Goal: Task Accomplishment & Management: Use online tool/utility

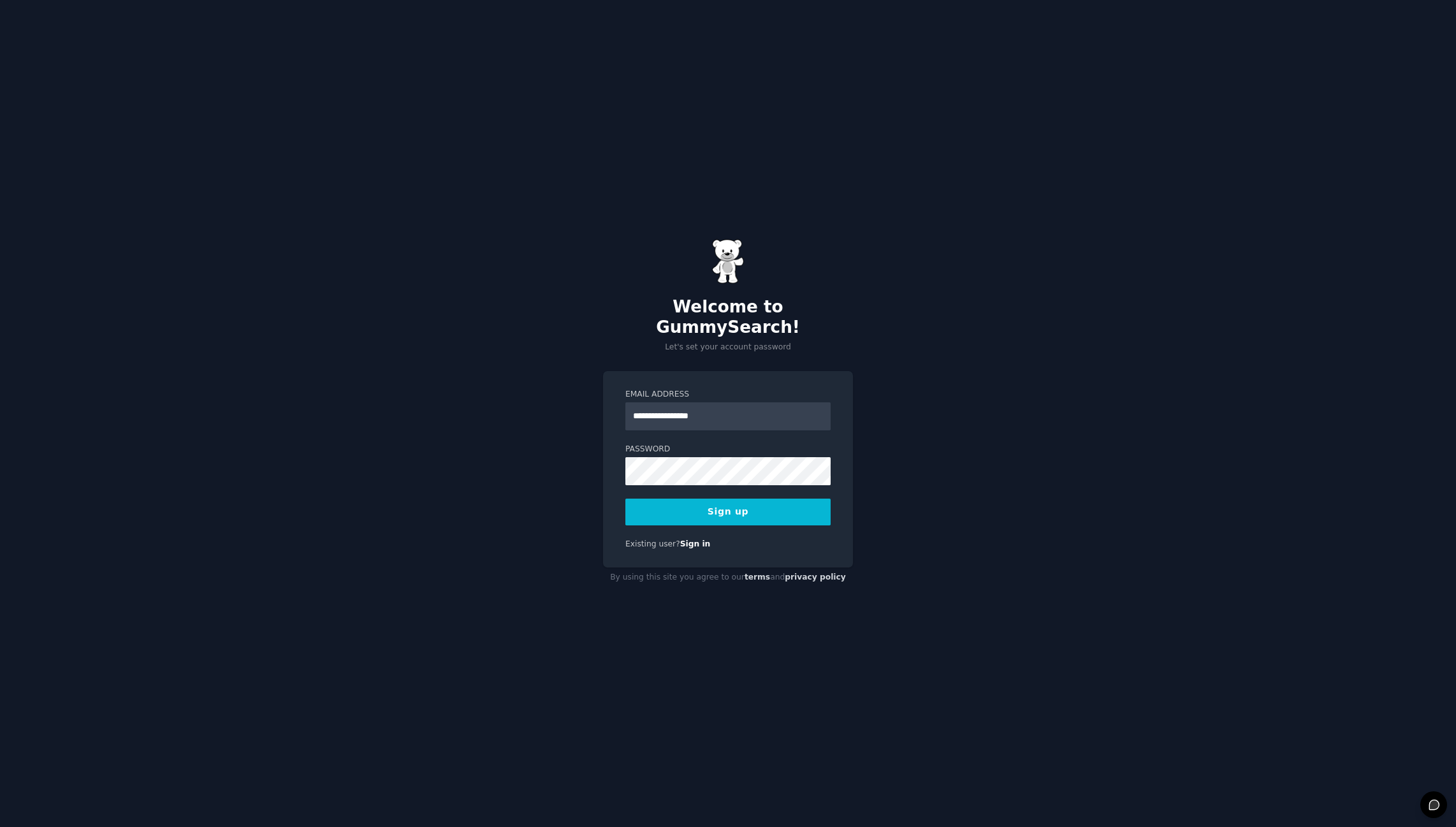
type input "**********"
click at [721, 499] on button "Sign up" at bounding box center [728, 512] width 205 height 27
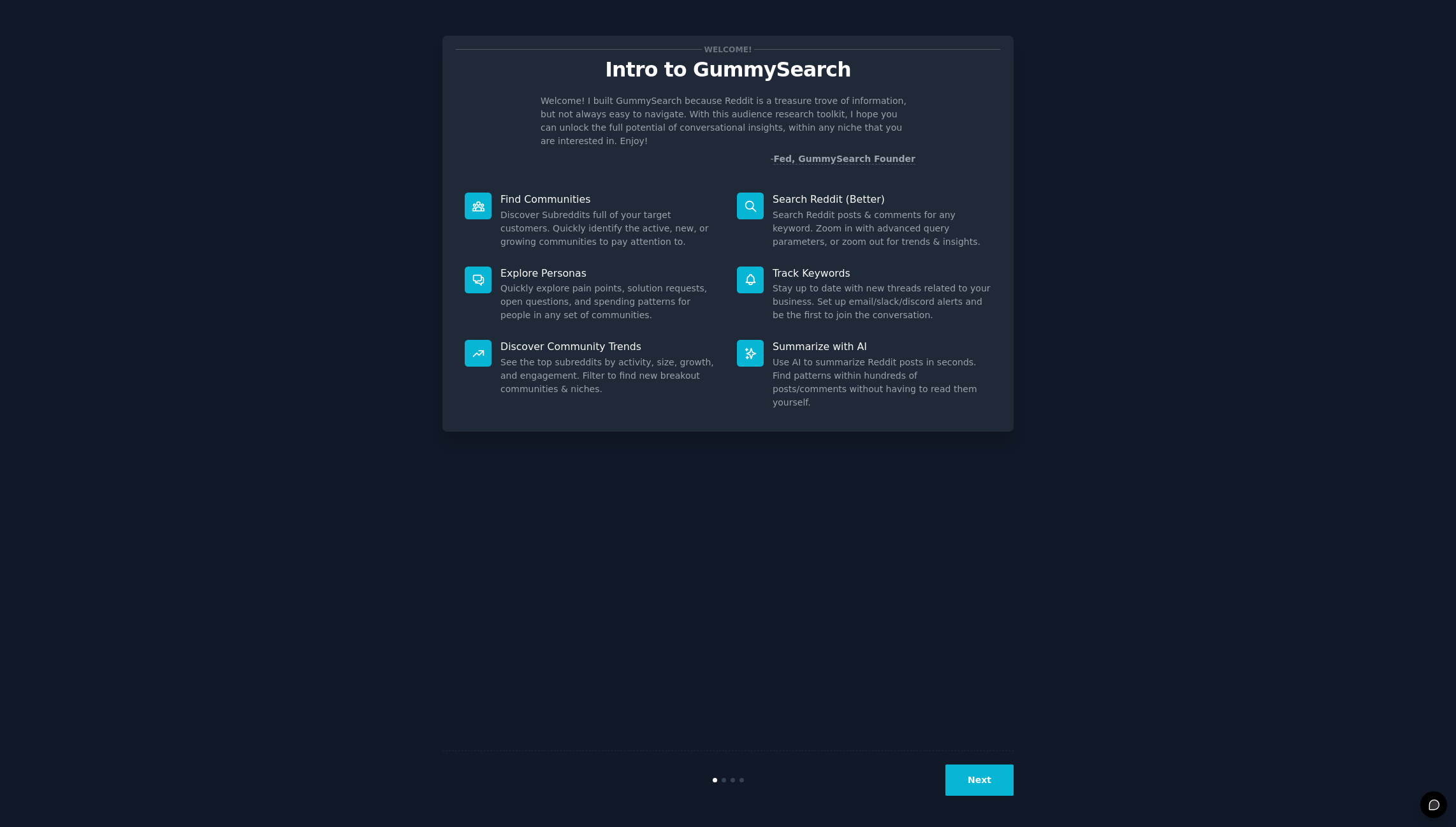
click at [985, 777] on button "Next" at bounding box center [979, 779] width 68 height 31
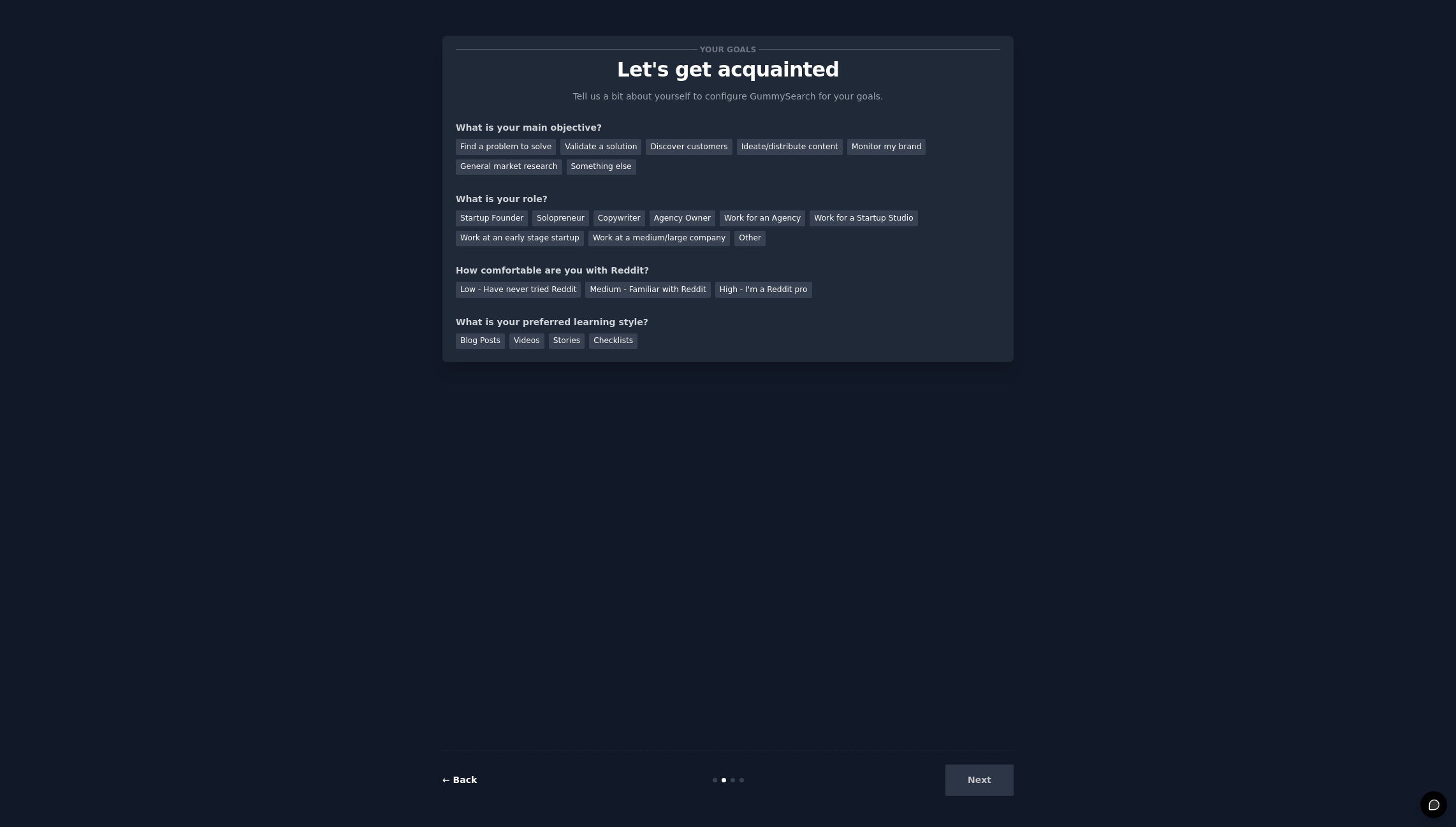
click at [453, 781] on link "← Back" at bounding box center [460, 779] width 34 height 10
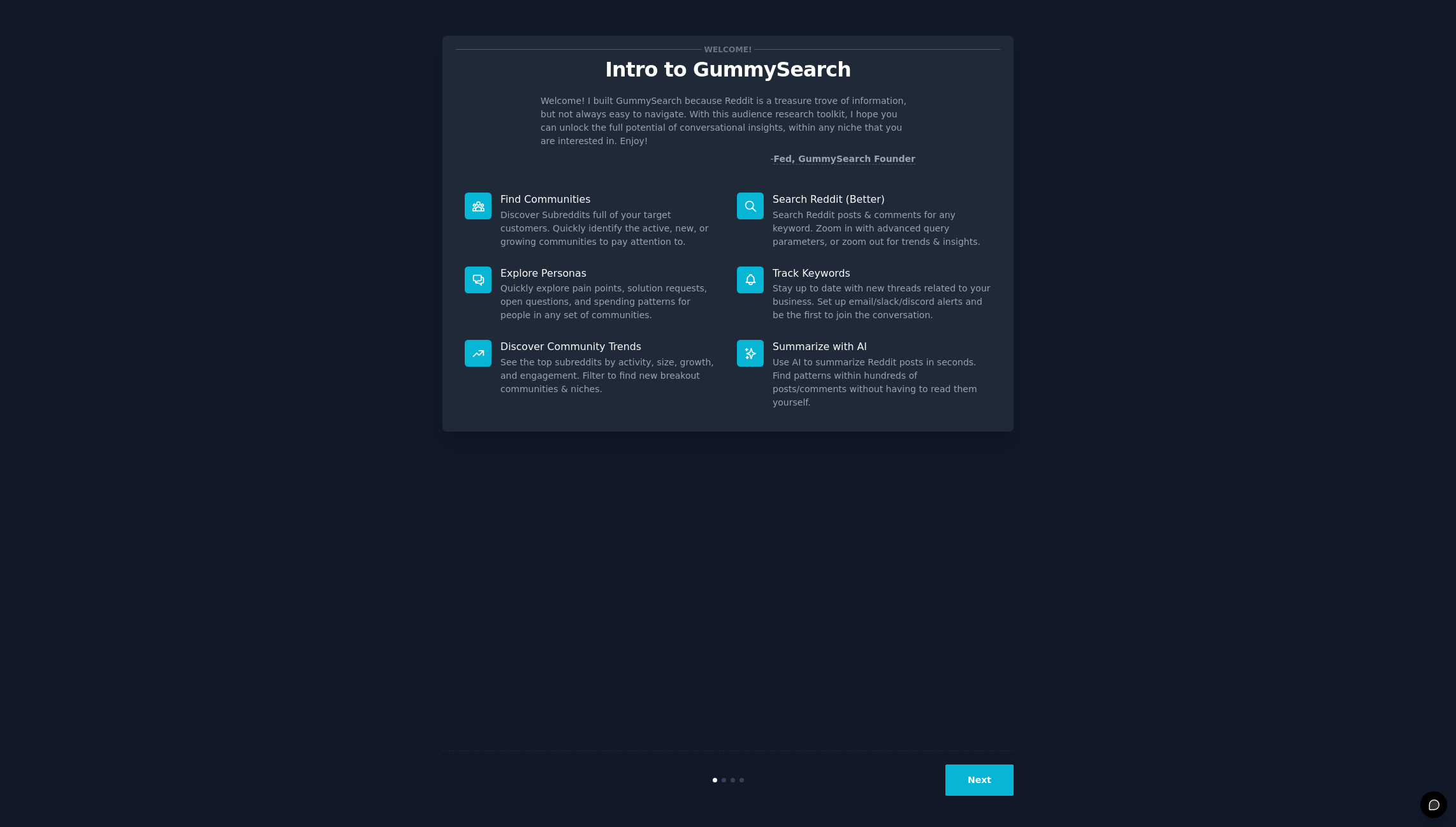
click at [981, 778] on button "Next" at bounding box center [979, 779] width 68 height 31
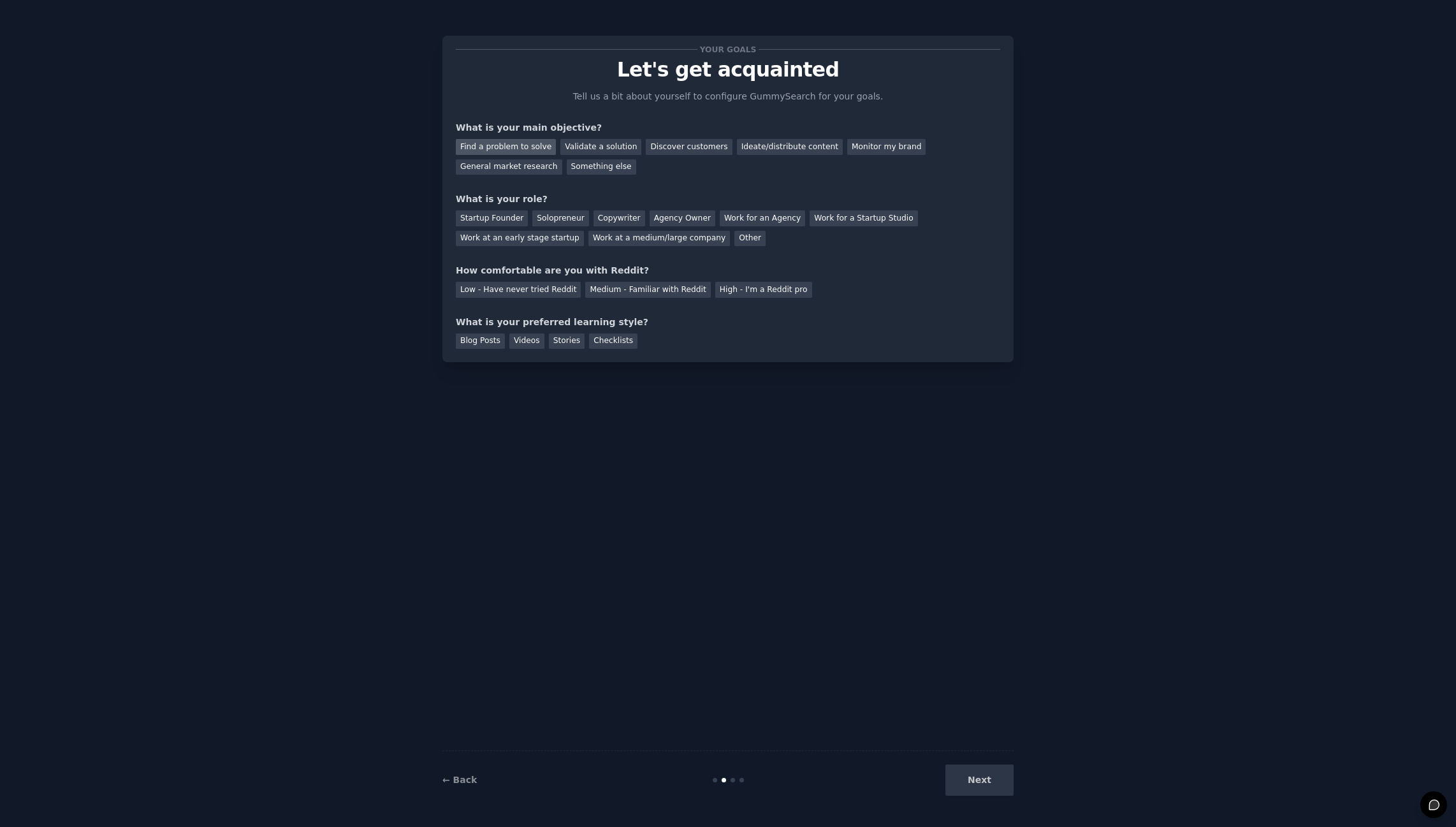
click at [520, 148] on div "Find a problem to solve" at bounding box center [506, 147] width 100 height 16
click at [560, 148] on div "Validate a solution" at bounding box center [601, 147] width 81 height 16
click at [529, 143] on div "Find a problem to solve" at bounding box center [506, 147] width 100 height 16
click at [495, 214] on div "Startup Founder" at bounding box center [492, 218] width 72 height 16
click at [556, 220] on div "Solopreneur" at bounding box center [560, 218] width 56 height 16
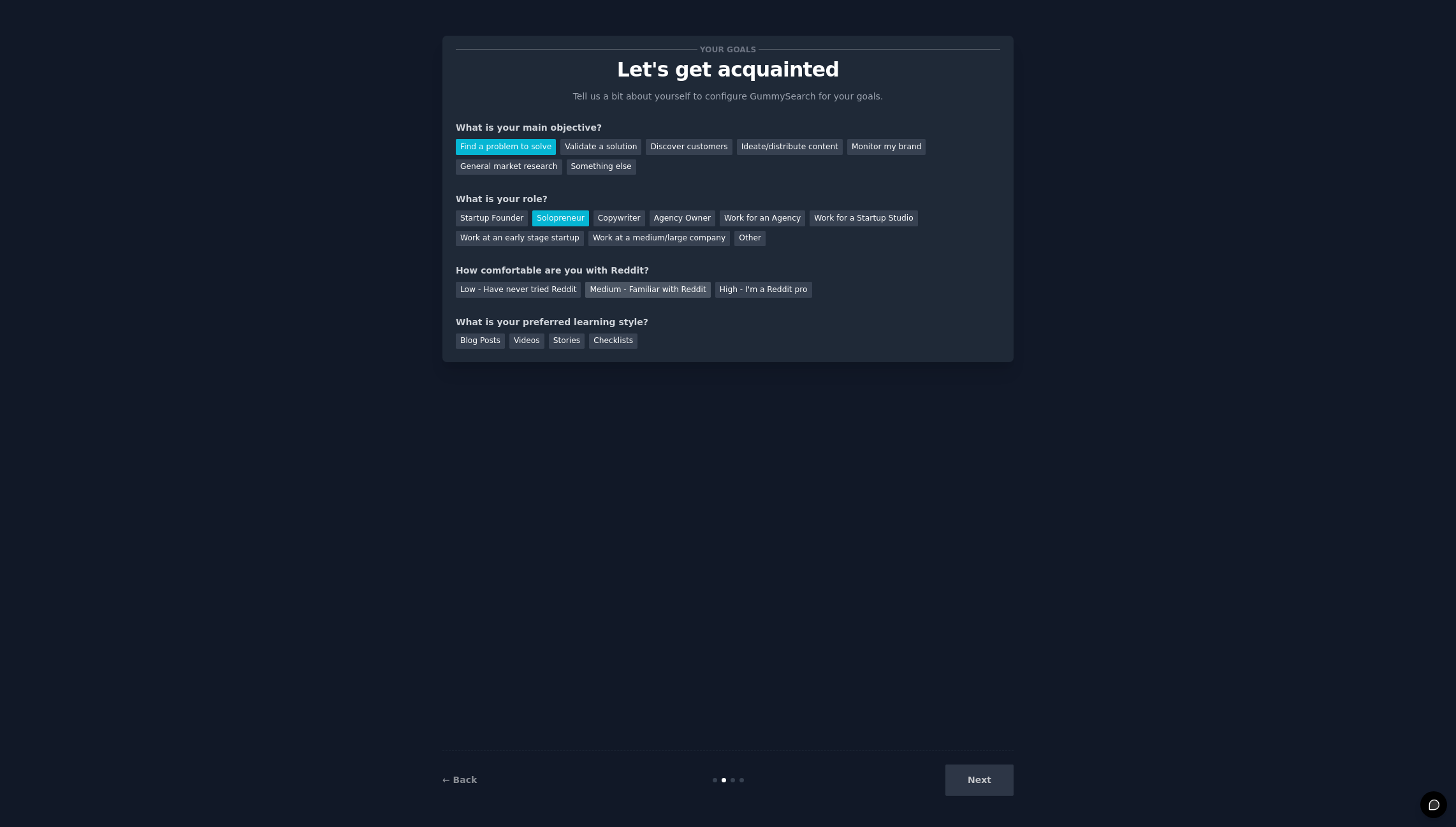
click at [651, 289] on div "Medium - Familiar with Reddit" at bounding box center [647, 289] width 125 height 16
click at [524, 339] on div "Videos" at bounding box center [526, 341] width 35 height 16
click at [978, 785] on button "Next" at bounding box center [979, 779] width 68 height 31
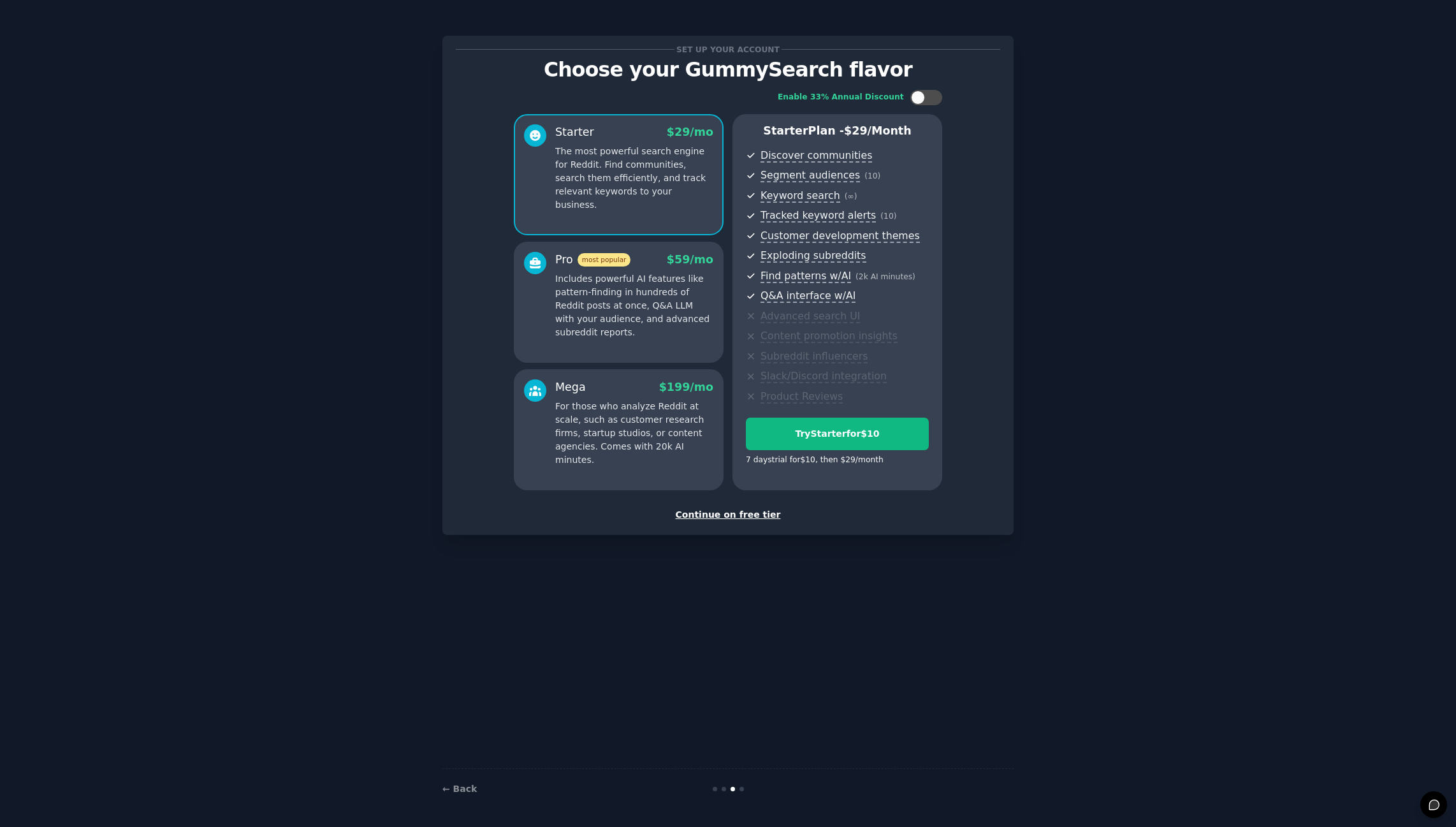
click at [735, 514] on div "Continue on free tier" at bounding box center [728, 514] width 544 height 13
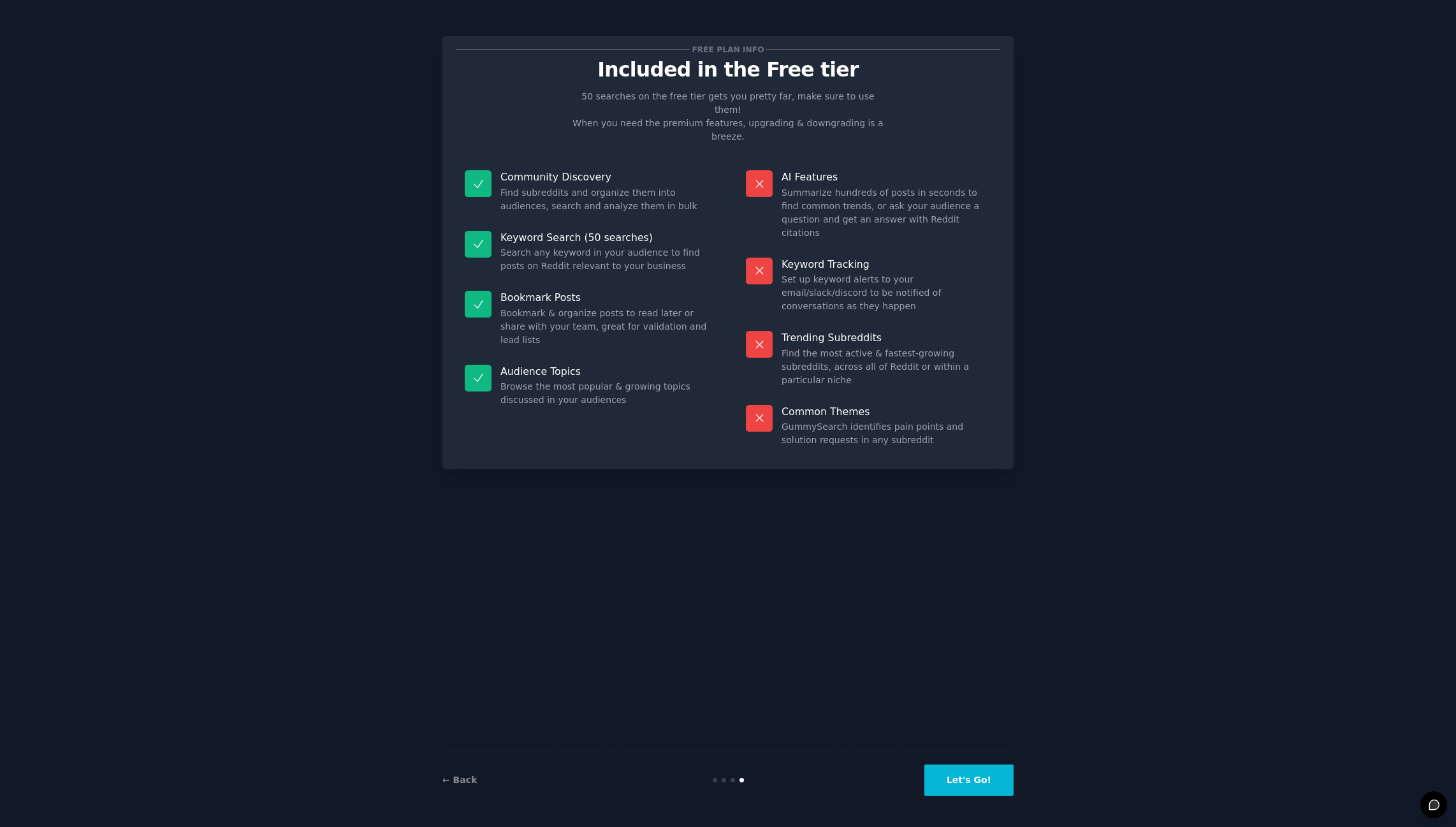
click at [987, 781] on button "Let's Go!" at bounding box center [970, 779] width 90 height 31
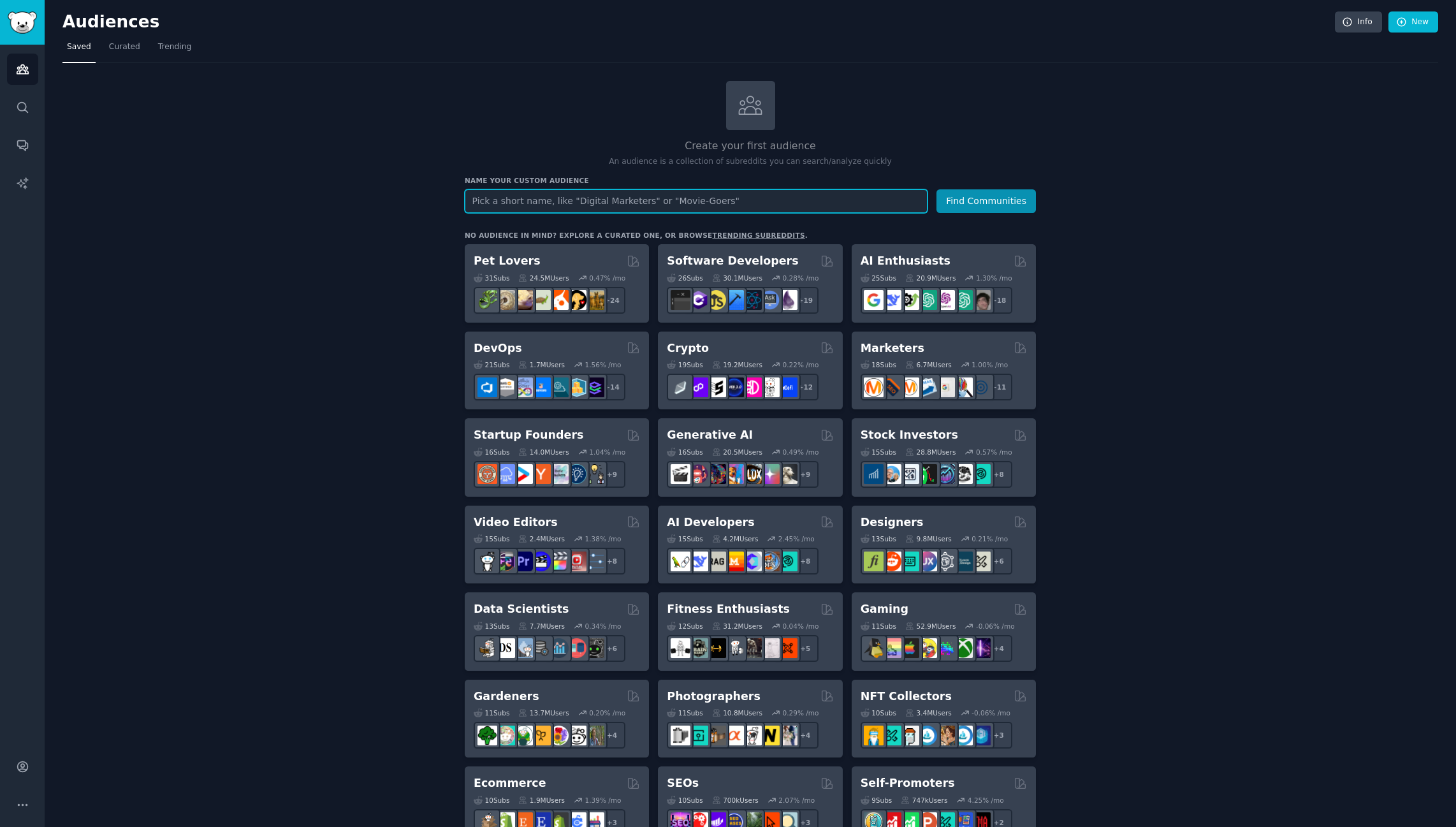
click at [595, 198] on input "text" at bounding box center [697, 201] width 463 height 23
type input "t"
click at [493, 201] on input "Tesla owners" at bounding box center [697, 201] width 463 height 23
type input "Tesla car owners"
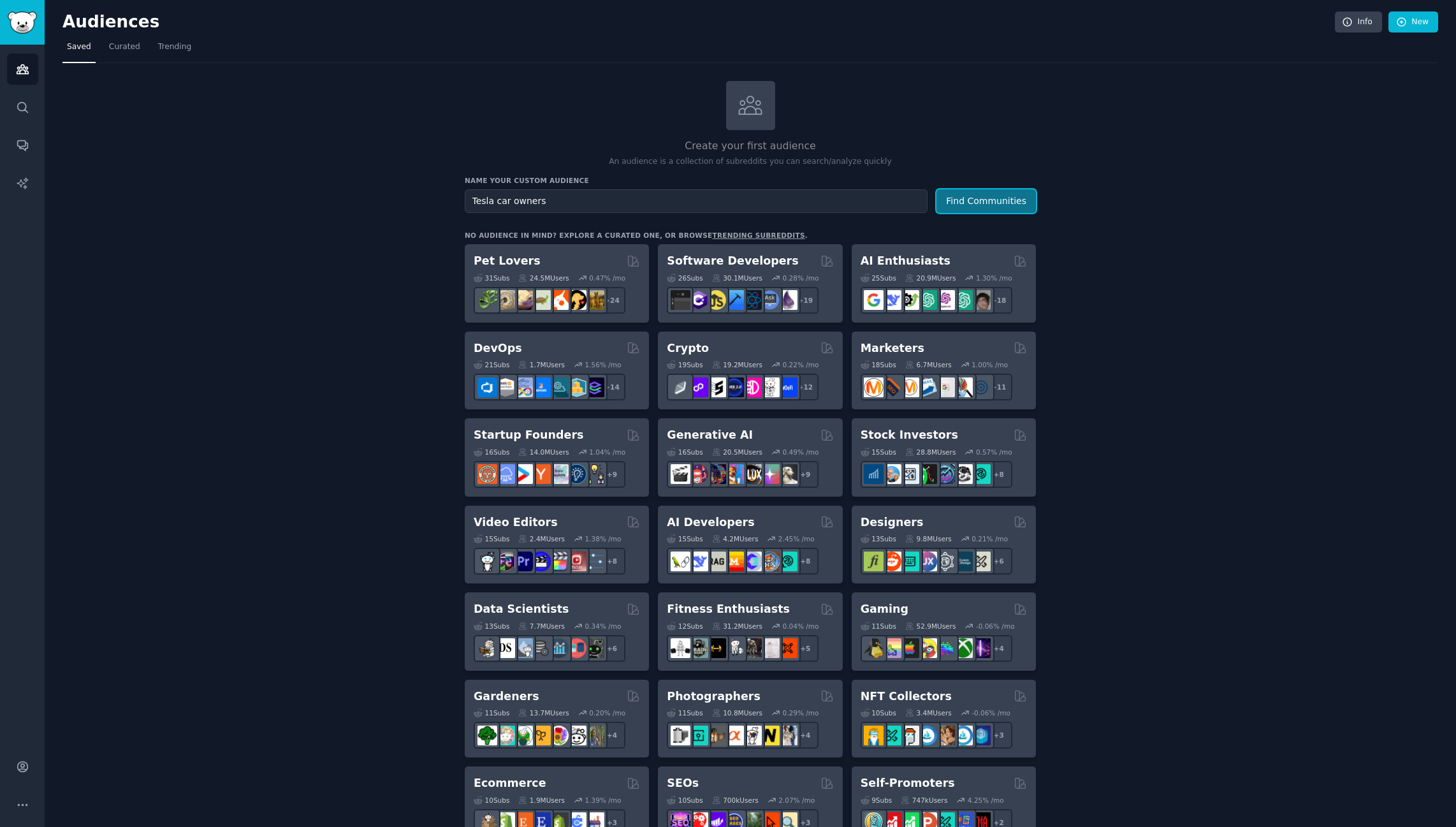
click at [990, 196] on button "Find Communities" at bounding box center [986, 201] width 99 height 23
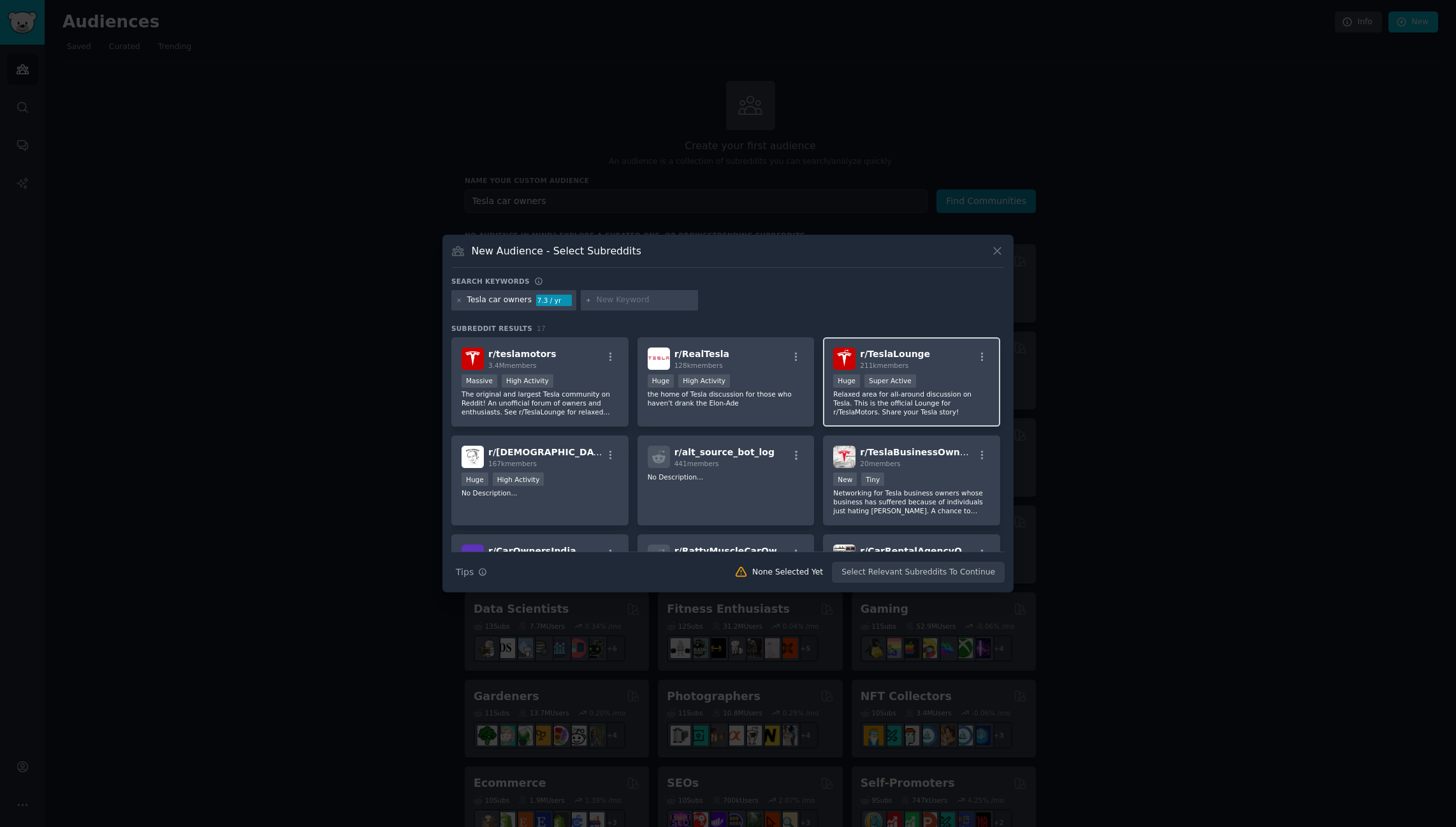
click at [880, 354] on span "r/ TeslaLounge" at bounding box center [895, 354] width 70 height 10
click at [961, 568] on button "Create Audience" at bounding box center [963, 572] width 84 height 21
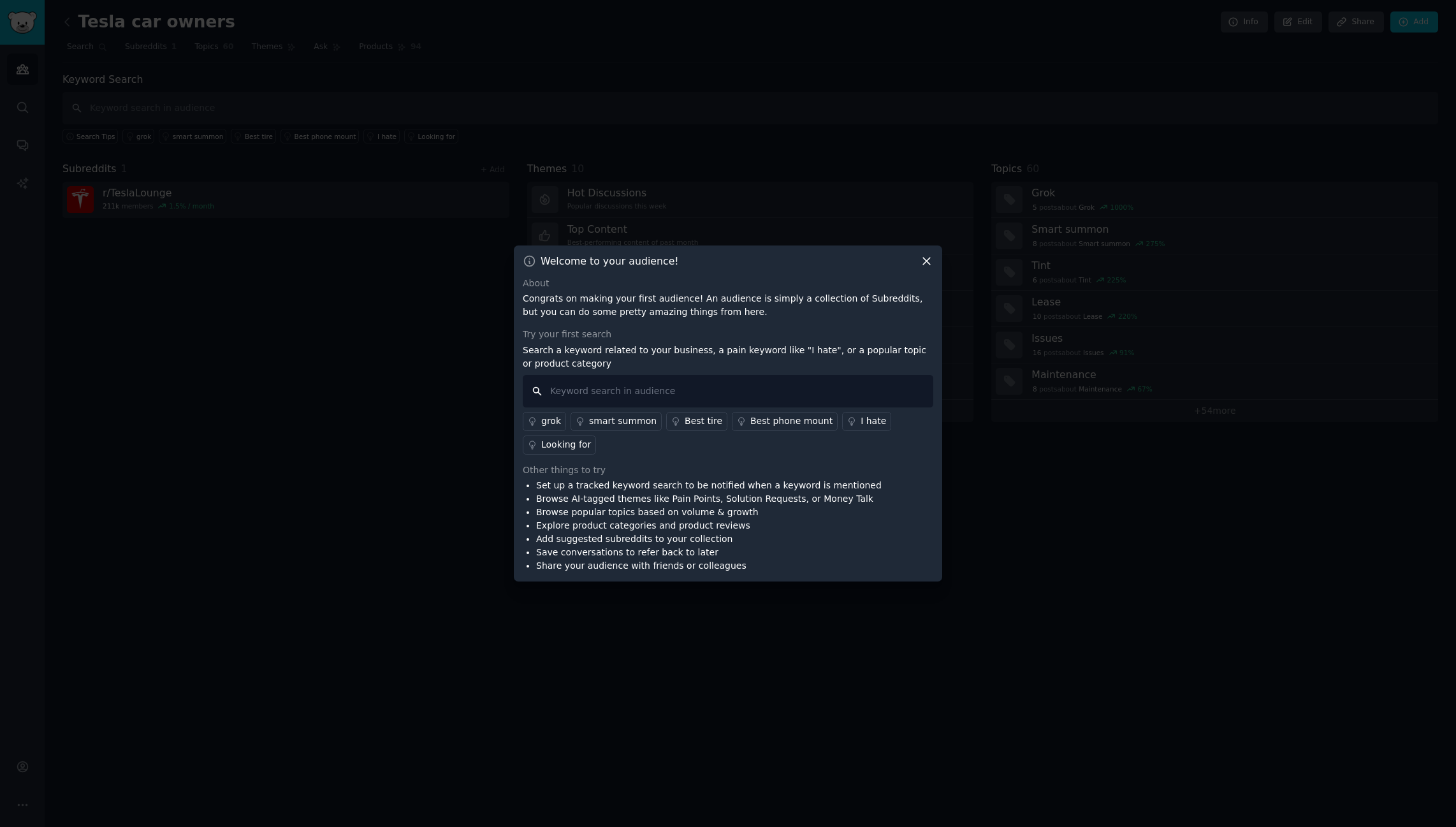
click at [655, 390] on input "text" at bounding box center [728, 391] width 411 height 32
type input "i hate"
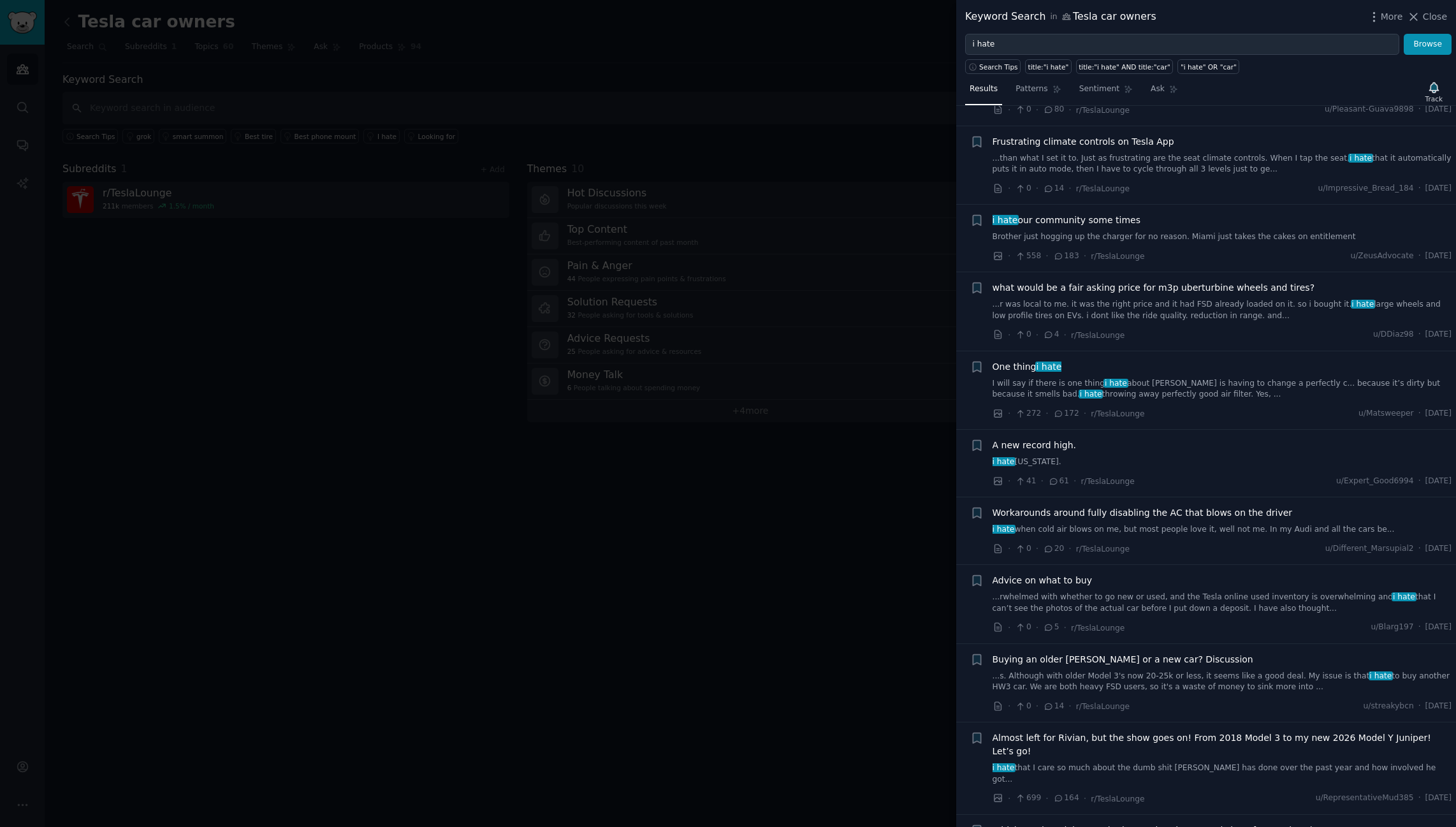
scroll to position [382, 0]
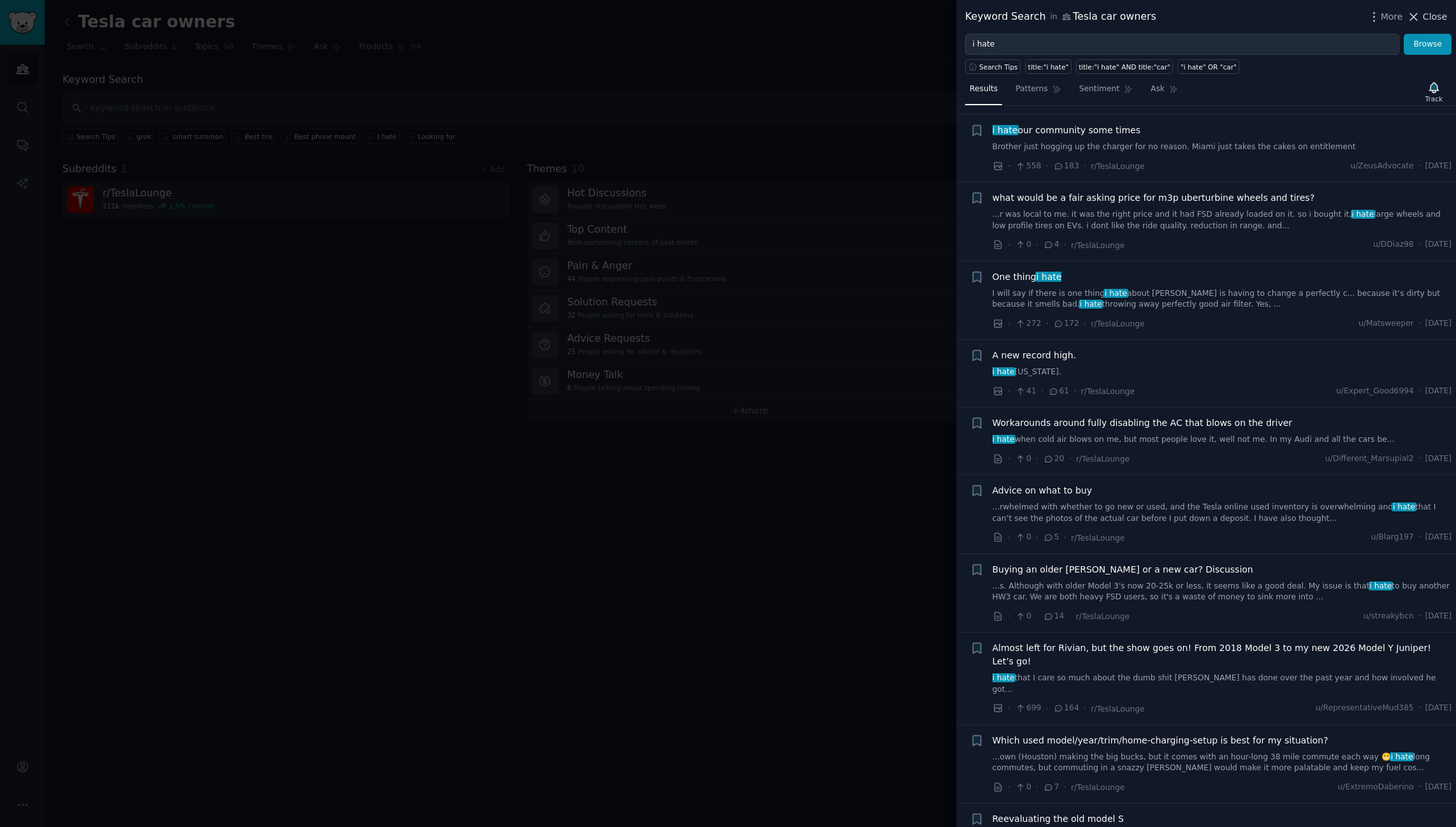
click at [1425, 17] on button "Close" at bounding box center [1427, 17] width 40 height 13
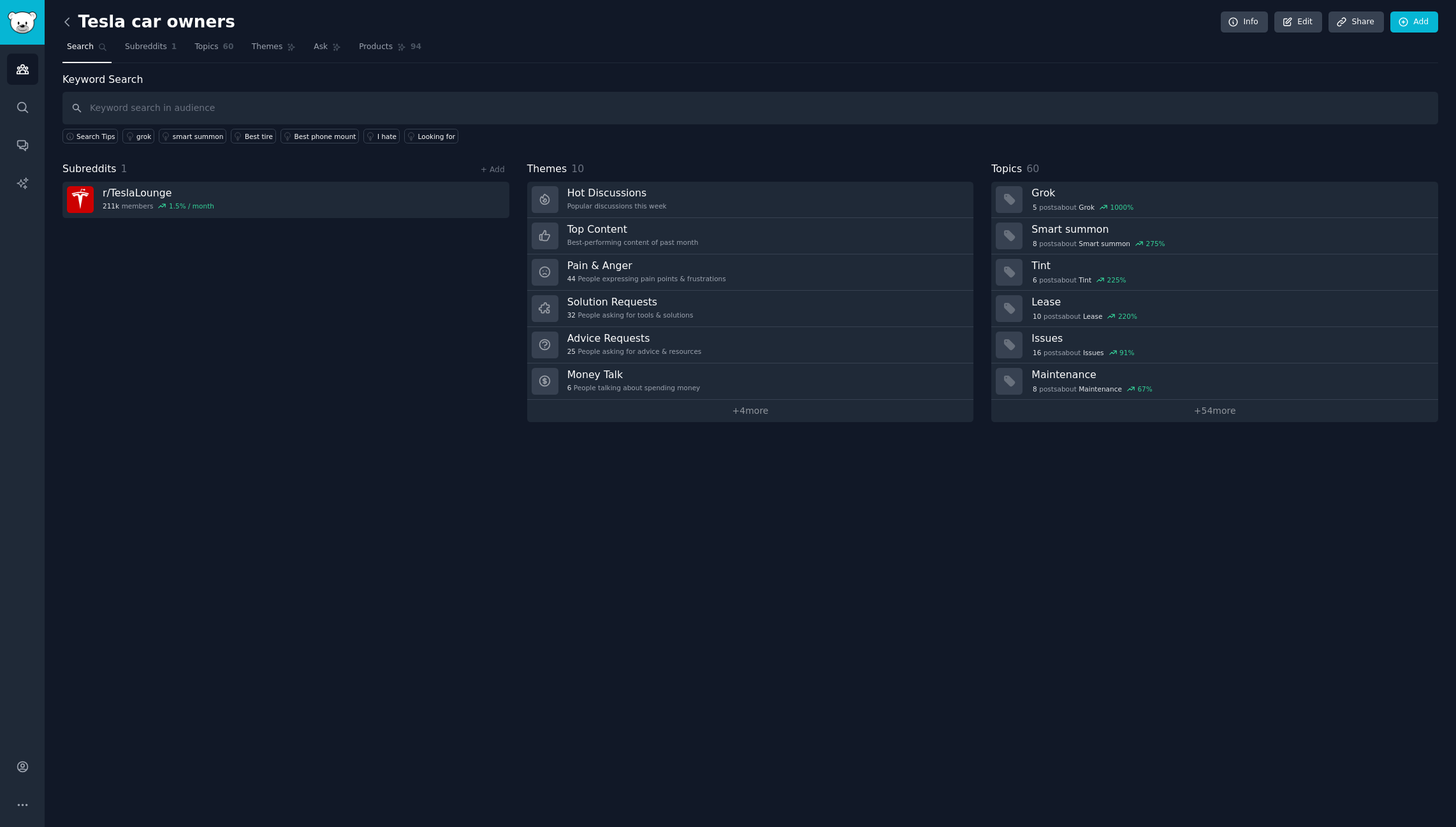
click at [68, 21] on icon at bounding box center [67, 21] width 13 height 13
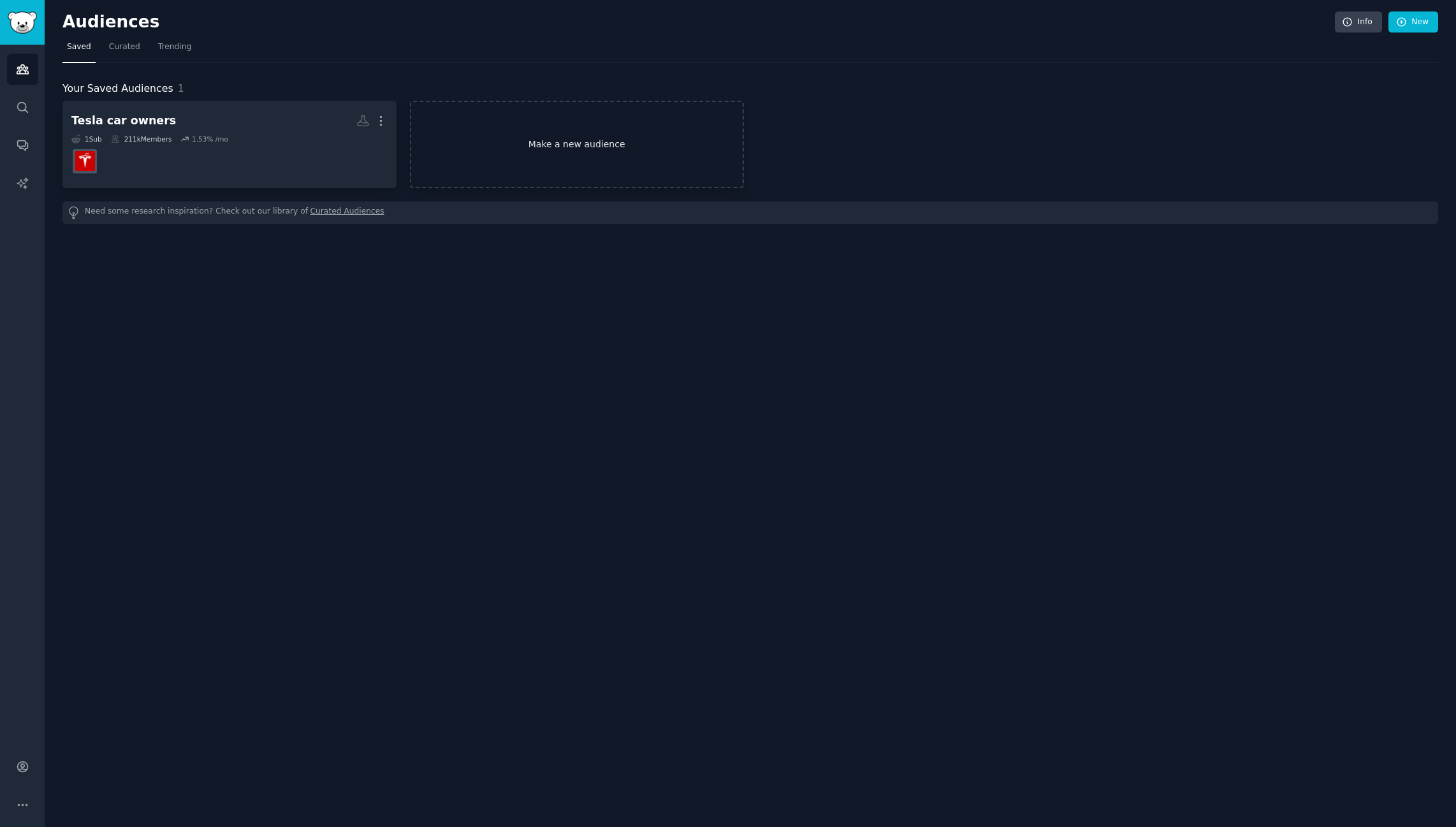
click at [582, 147] on link "Make a new audience" at bounding box center [577, 144] width 334 height 88
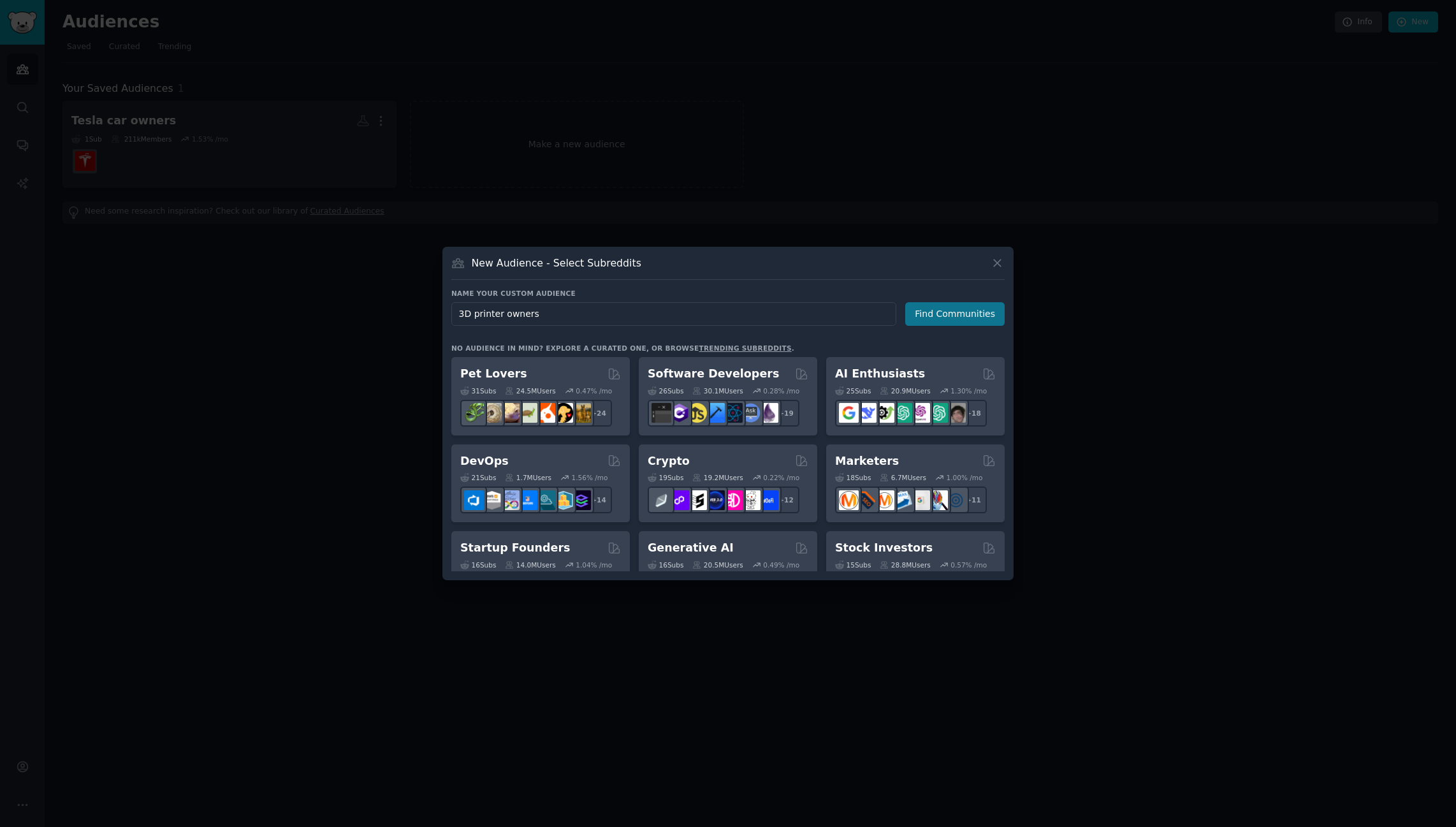
type input "3D printer owners"
click at [936, 311] on button "Find Communities" at bounding box center [955, 314] width 99 height 23
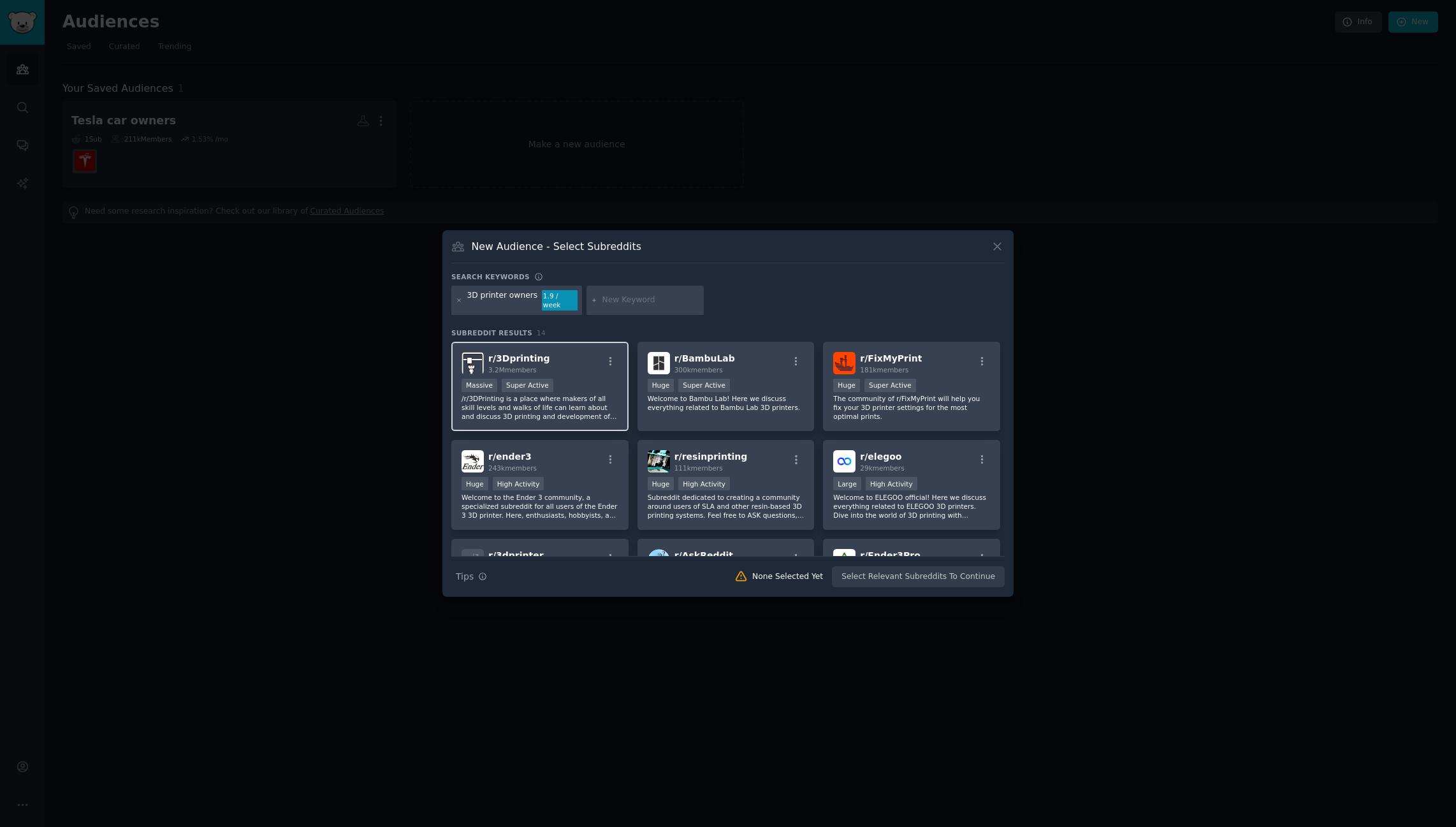
click at [532, 398] on p "/r/3DPrinting is a place where makers of all skill levels and walks of life can…" at bounding box center [540, 407] width 157 height 27
click at [961, 573] on button "Create Audience" at bounding box center [963, 577] width 84 height 21
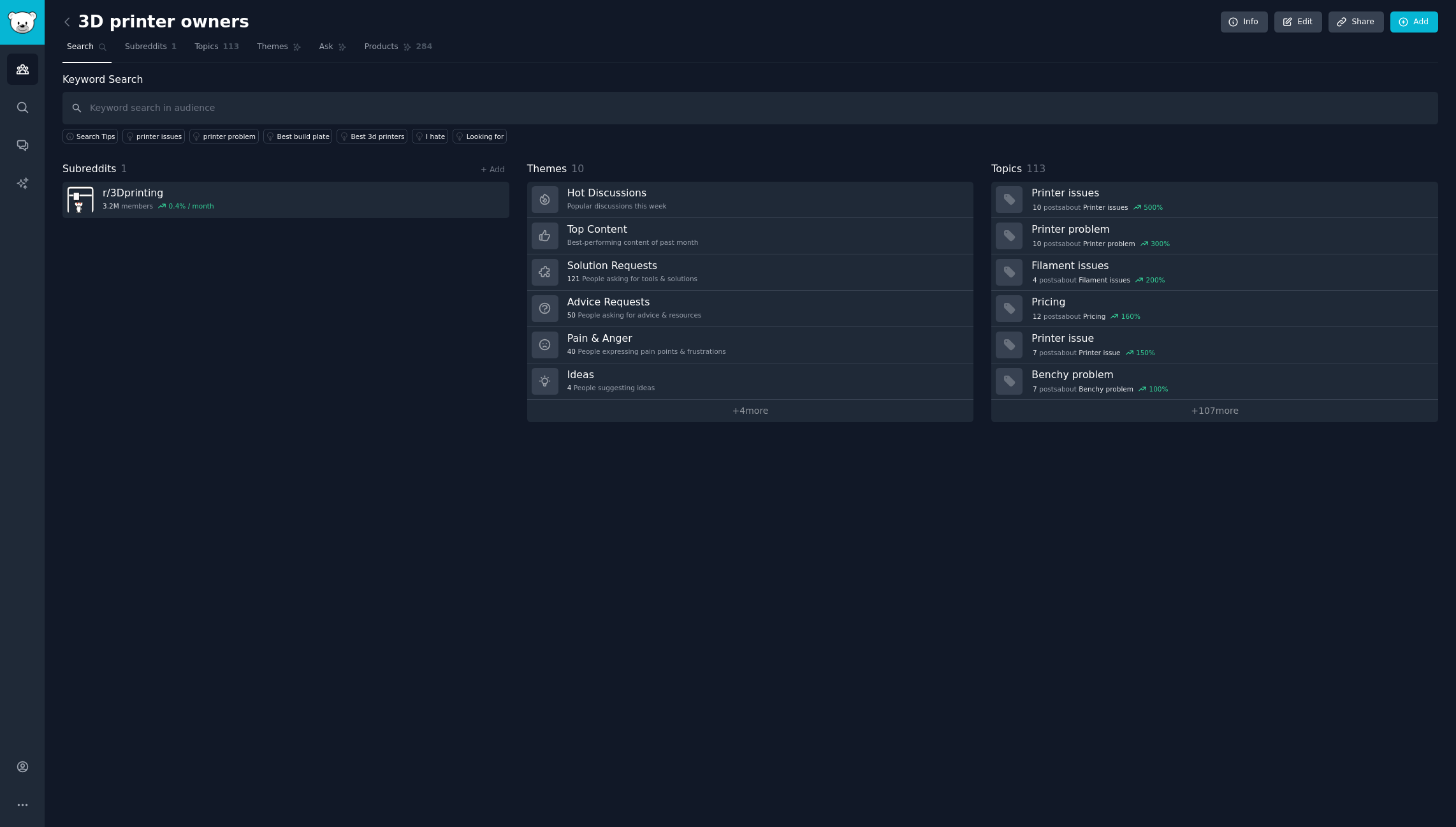
click at [310, 105] on input "text" at bounding box center [750, 108] width 1376 height 32
type input "i hate"
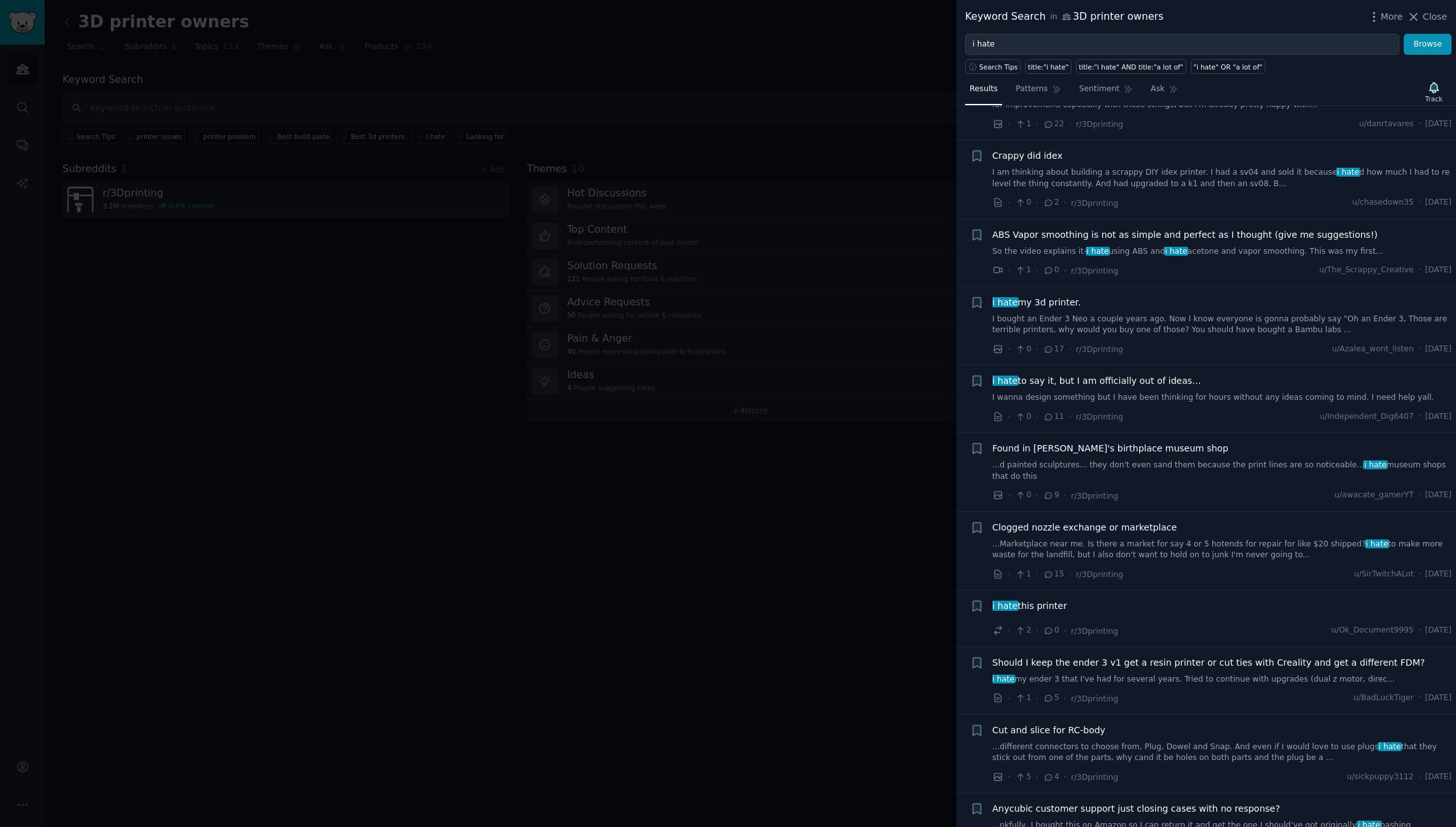
scroll to position [447, 0]
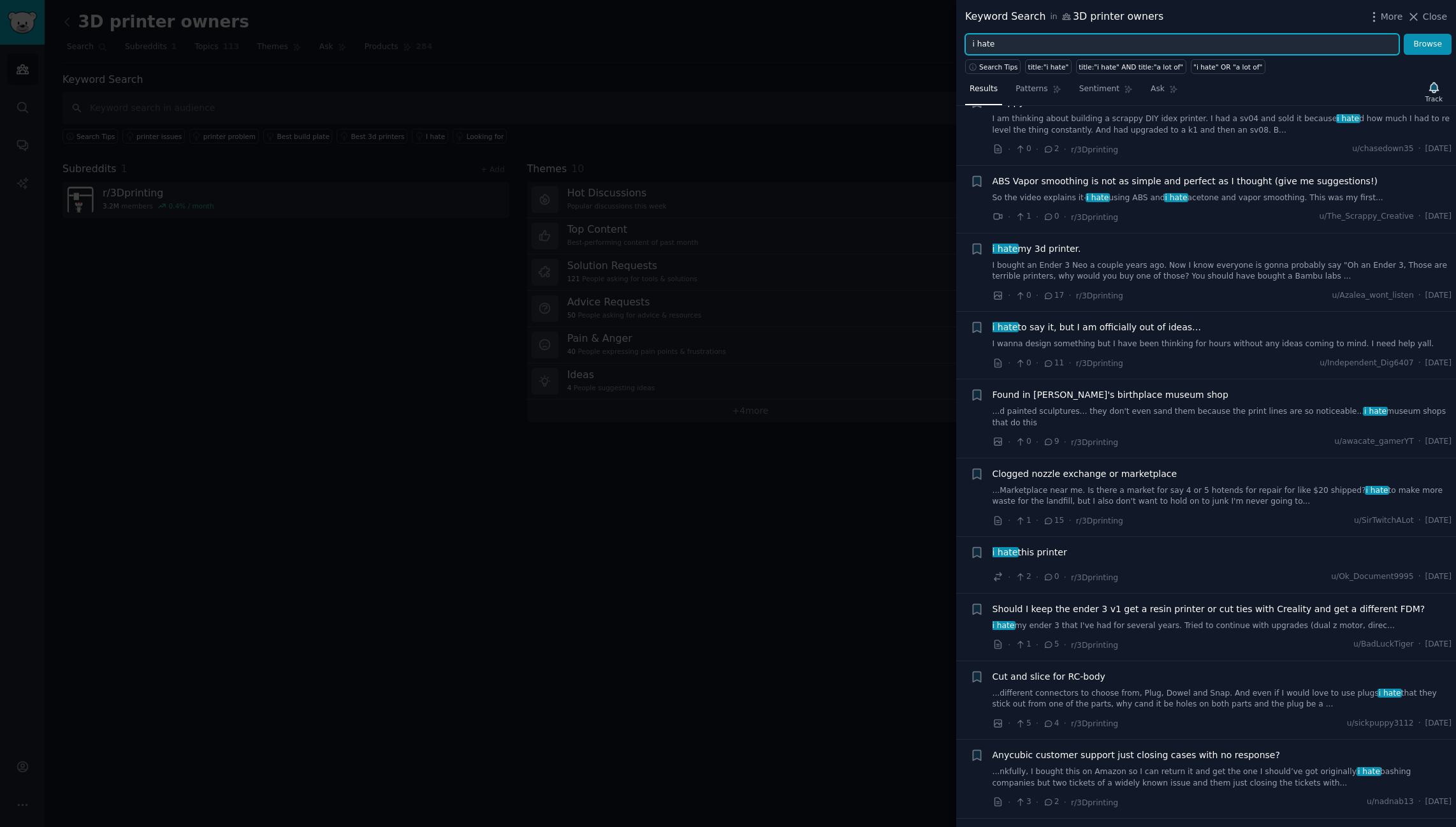
click at [982, 44] on input "i hate" at bounding box center [1182, 44] width 434 height 21
type input "i love"
click at [1428, 43] on button "Browse" at bounding box center [1428, 44] width 48 height 21
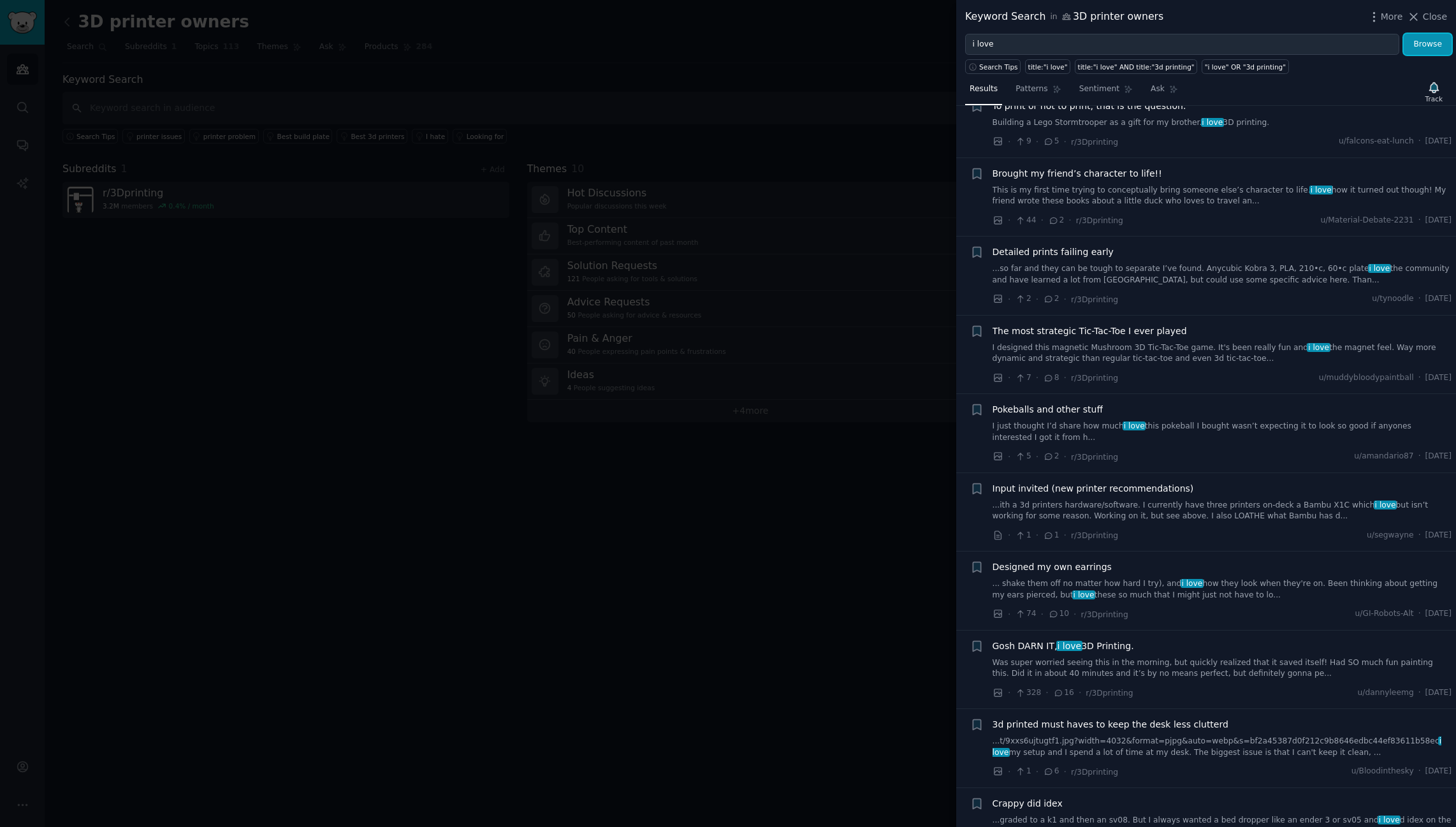
scroll to position [1020, 0]
click at [1427, 17] on span "Close" at bounding box center [1435, 17] width 24 height 13
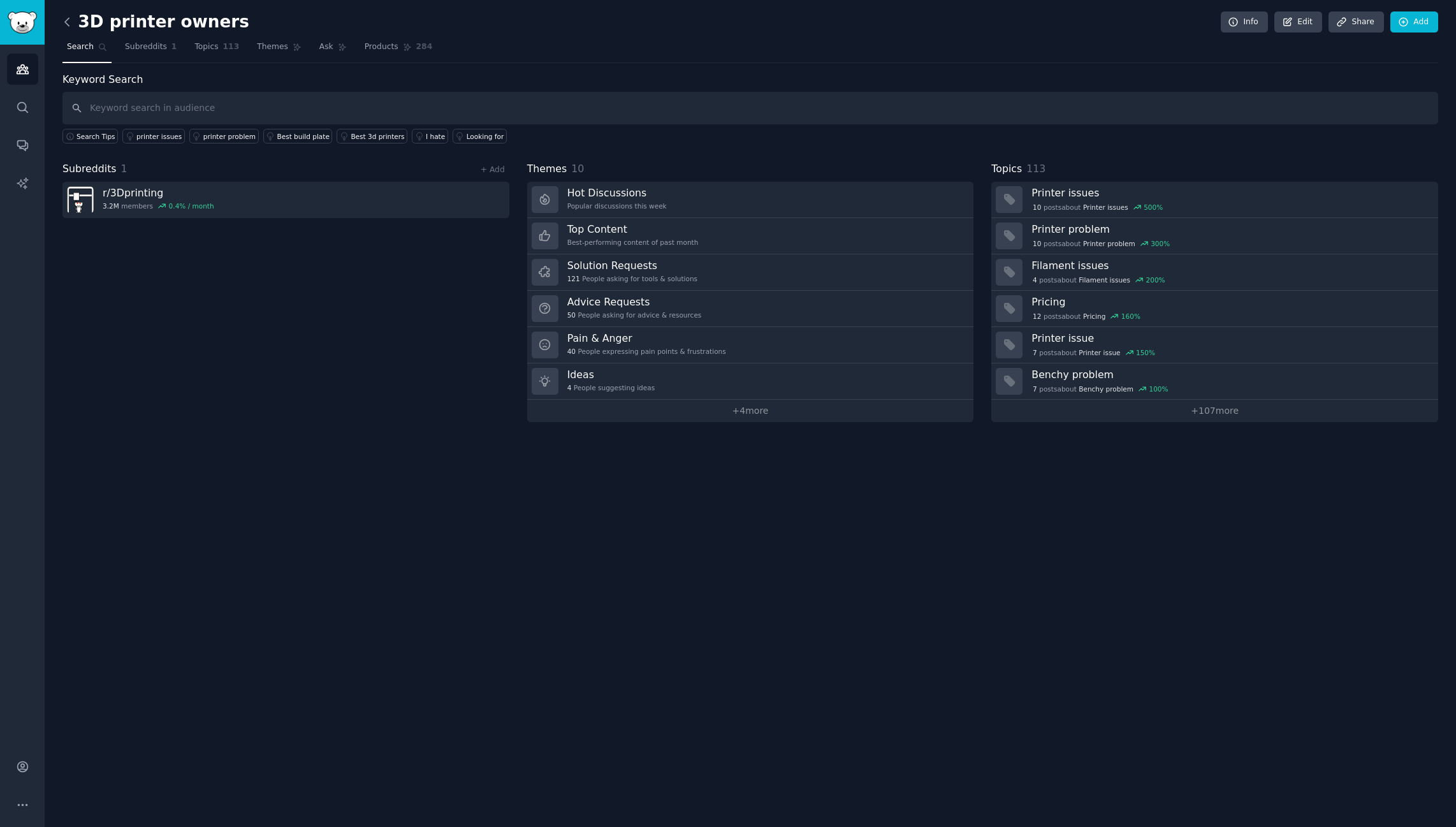
click at [69, 23] on icon at bounding box center [67, 21] width 13 height 13
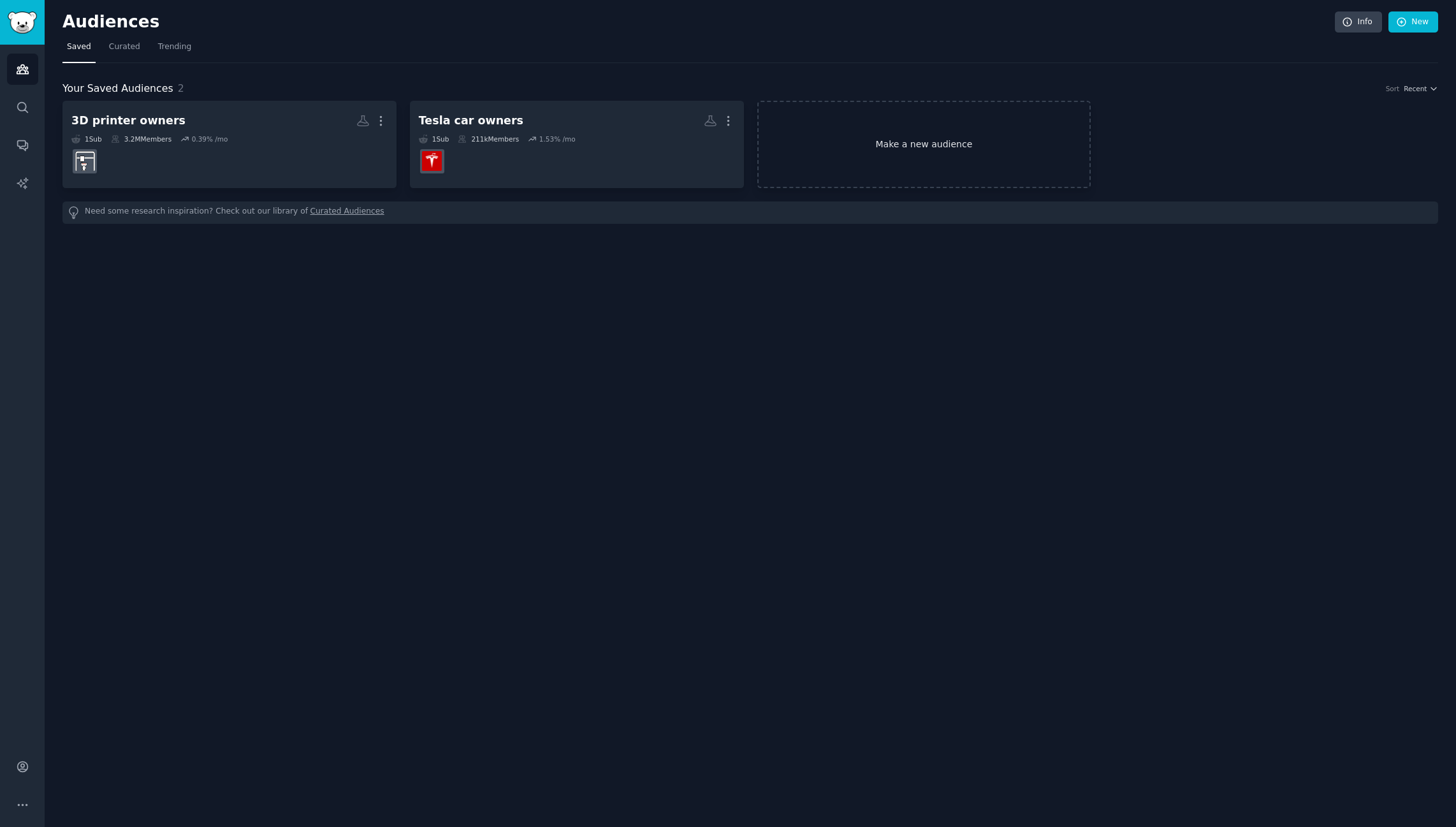
click at [919, 145] on link "Make a new audience" at bounding box center [924, 144] width 334 height 88
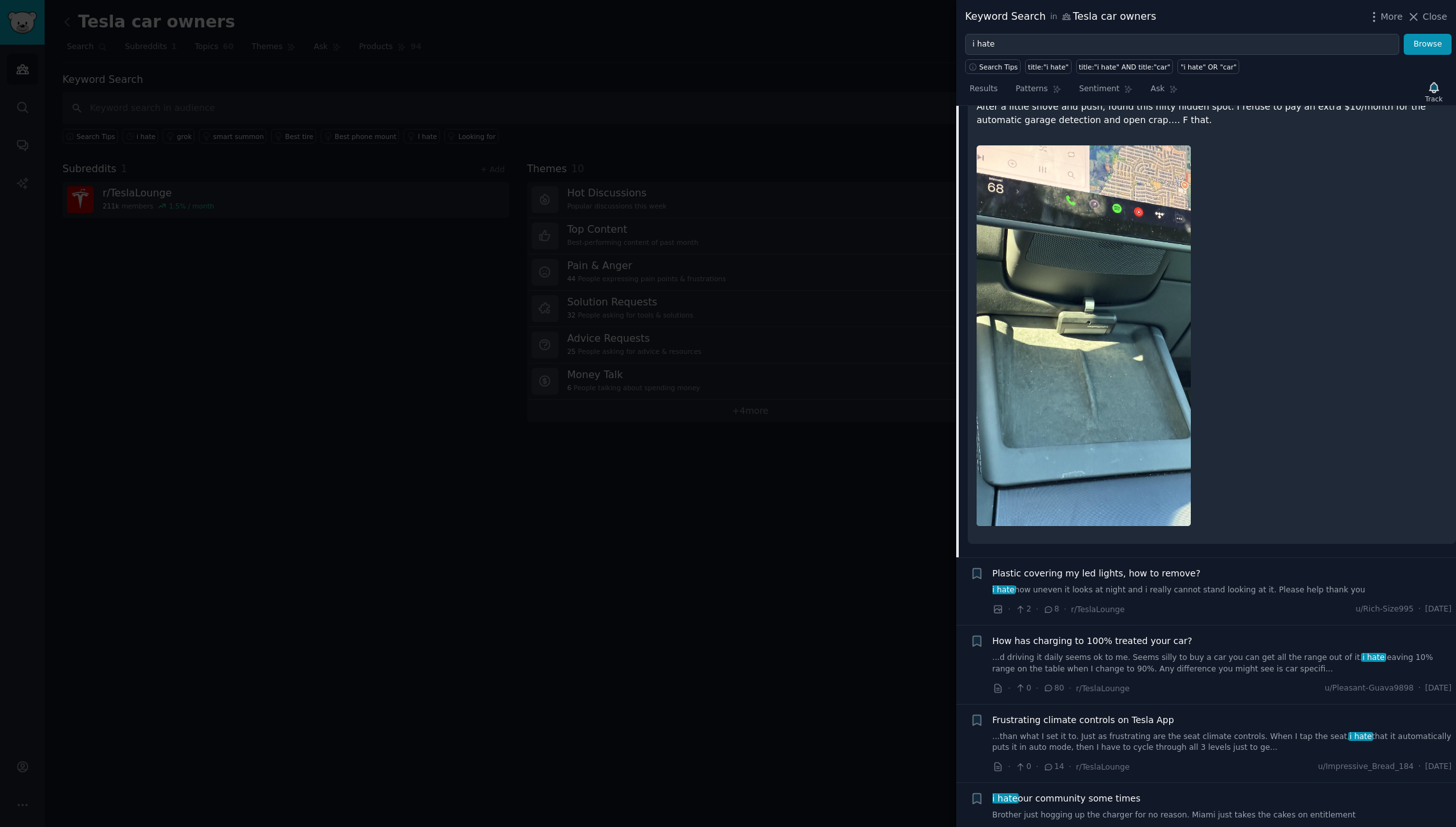
scroll to position [255, 0]
